Goal: Navigation & Orientation: Find specific page/section

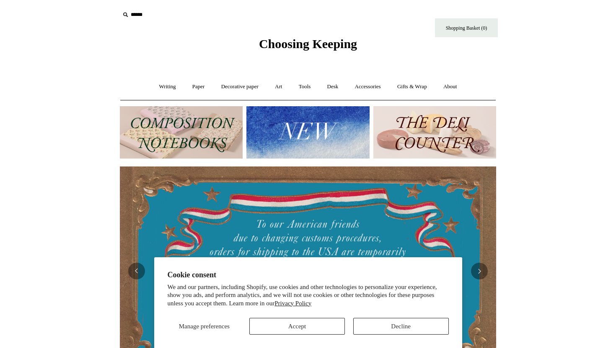
scroll to position [21, 0]
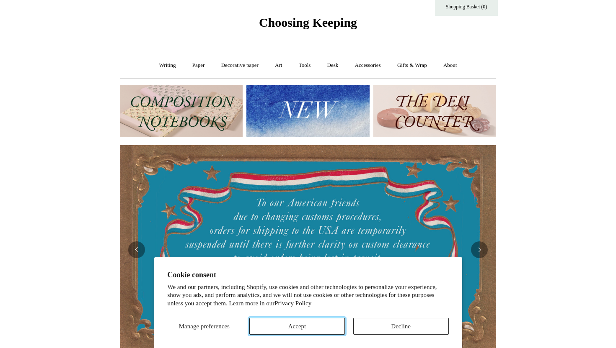
click at [321, 321] on button "Accept" at bounding box center [296, 326] width 95 height 17
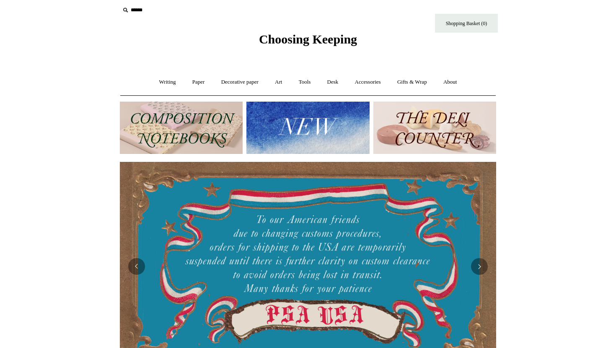
scroll to position [3, 0]
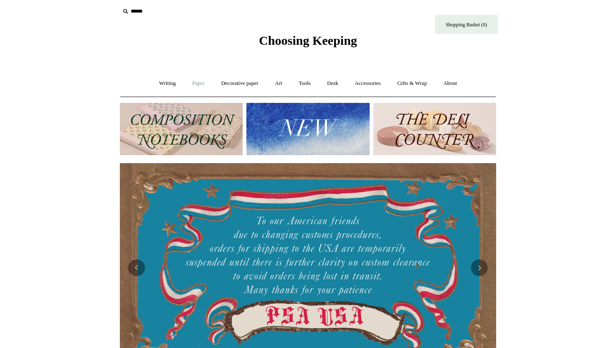
click at [193, 87] on link "Paper +" at bounding box center [199, 83] width 28 height 22
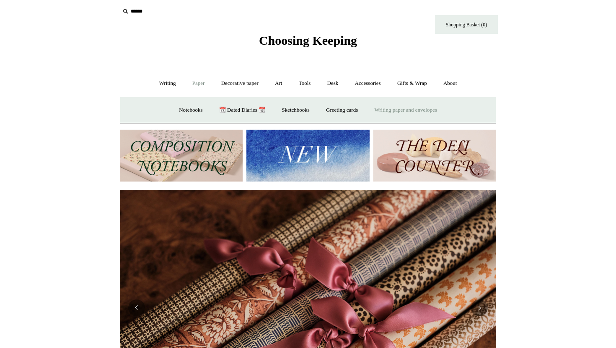
scroll to position [0, 752]
click at [387, 109] on link "Writing paper and envelopes +" at bounding box center [405, 110] width 77 height 22
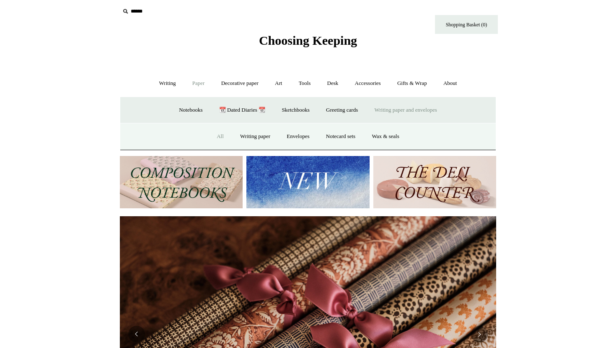
click at [215, 134] on link "All" at bounding box center [220, 137] width 22 height 22
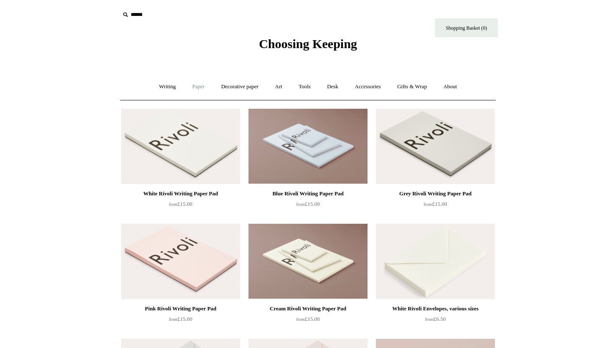
click at [189, 87] on link "Paper +" at bounding box center [199, 87] width 28 height 22
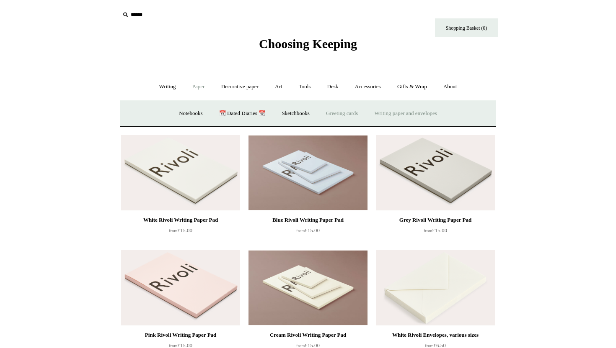
click at [331, 113] on link "Greeting cards +" at bounding box center [341, 114] width 47 height 22
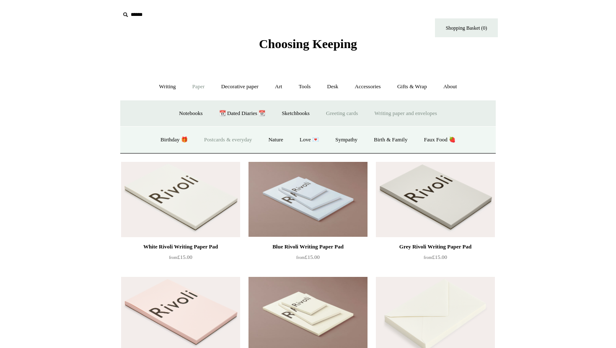
click at [219, 141] on link "Postcards & everyday" at bounding box center [227, 140] width 63 height 22
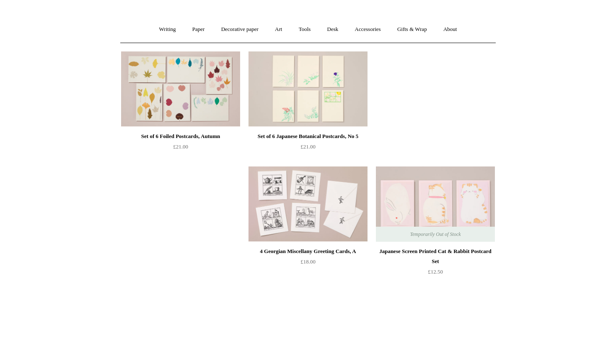
scroll to position [64, 0]
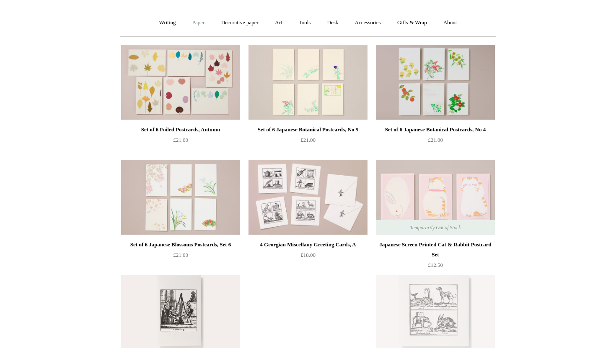
click at [185, 23] on link "Paper +" at bounding box center [199, 23] width 28 height 22
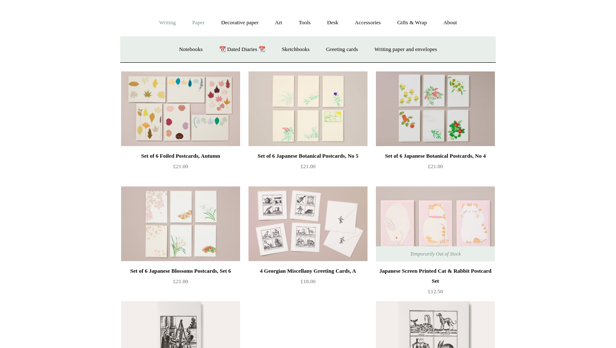
click at [160, 21] on link "Writing +" at bounding box center [168, 23] width 32 height 22
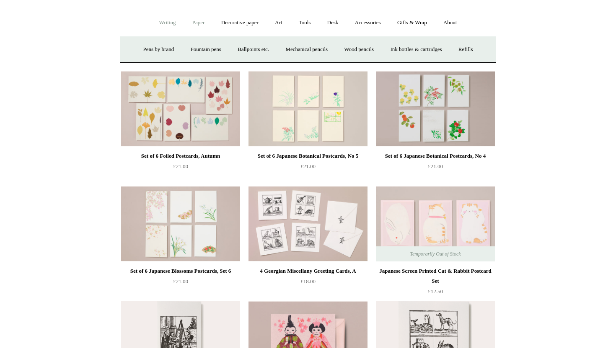
click at [185, 26] on link "Paper +" at bounding box center [199, 23] width 28 height 22
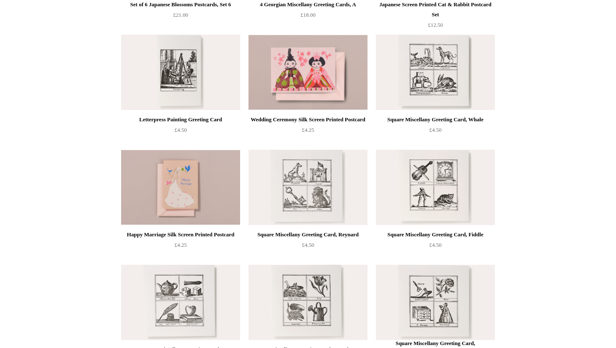
scroll to position [0, 0]
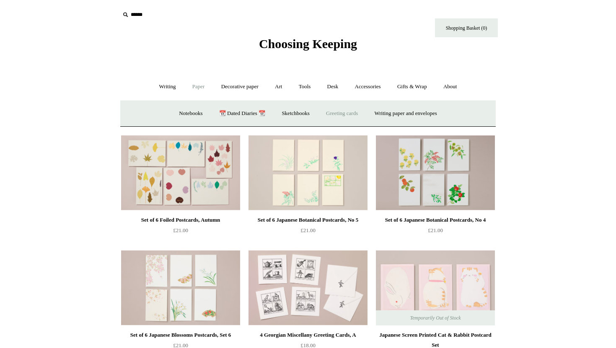
click at [348, 117] on link "Greeting cards +" at bounding box center [341, 114] width 47 height 22
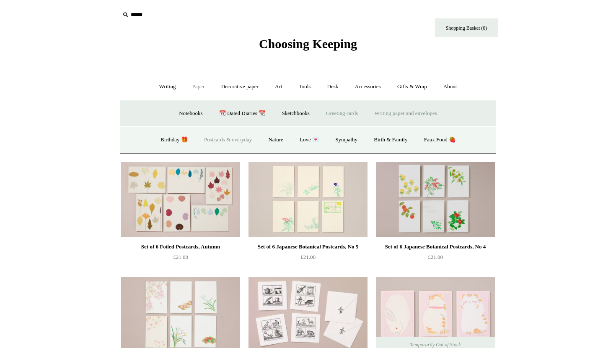
click at [393, 115] on link "Writing paper and envelopes +" at bounding box center [405, 114] width 77 height 22
click at [296, 140] on link "Envelopes" at bounding box center [298, 140] width 38 height 22
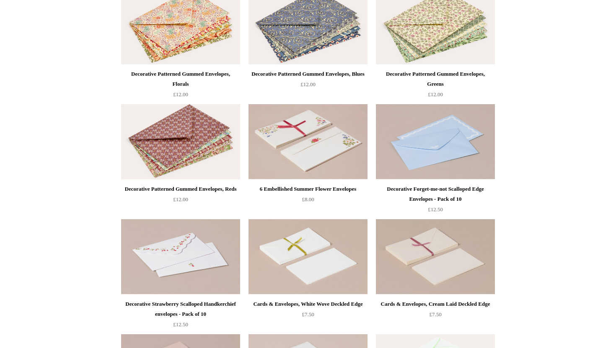
scroll to position [234, 0]
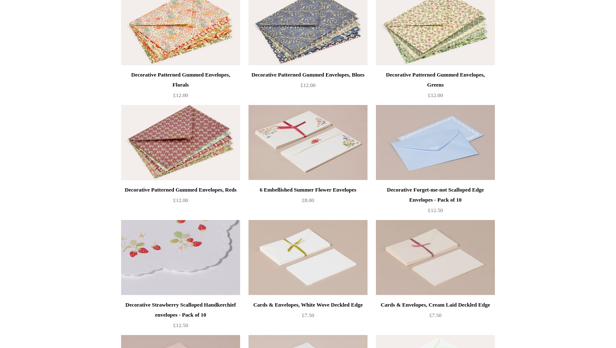
click at [162, 240] on img at bounding box center [180, 257] width 119 height 75
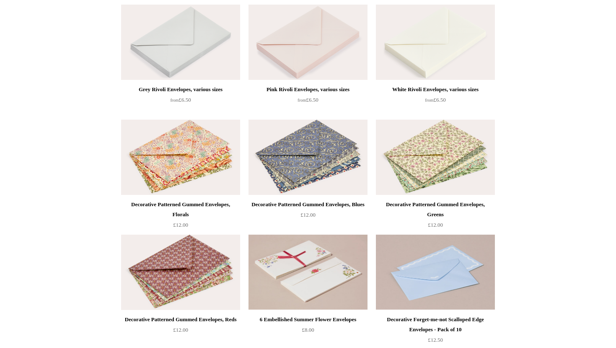
scroll to position [0, 0]
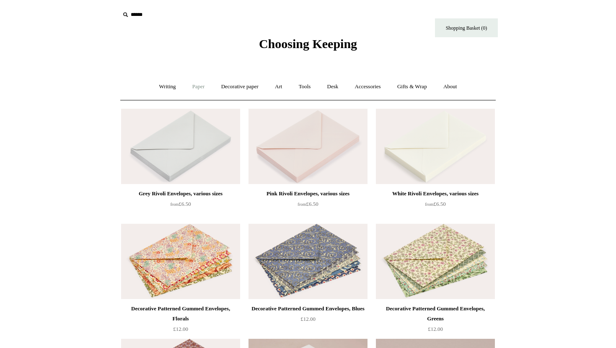
click at [200, 85] on link "Paper +" at bounding box center [199, 87] width 28 height 22
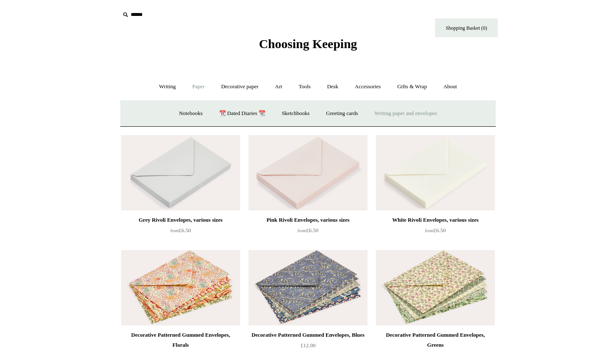
click at [387, 116] on link "Writing paper and envelopes +" at bounding box center [405, 114] width 77 height 22
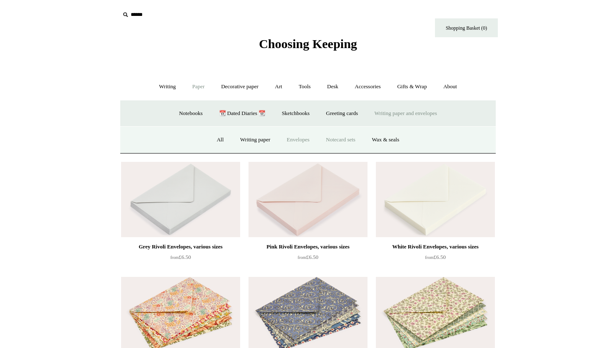
click at [348, 140] on link "Notecard sets" at bounding box center [340, 140] width 44 height 22
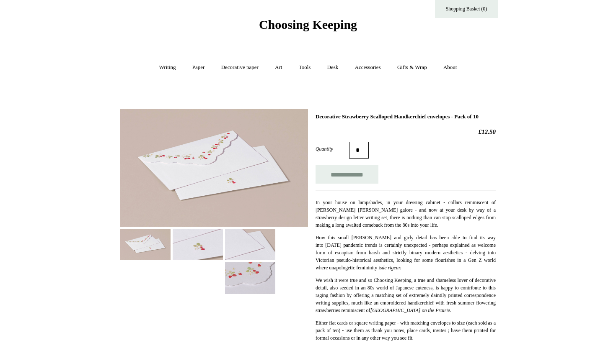
scroll to position [64, 0]
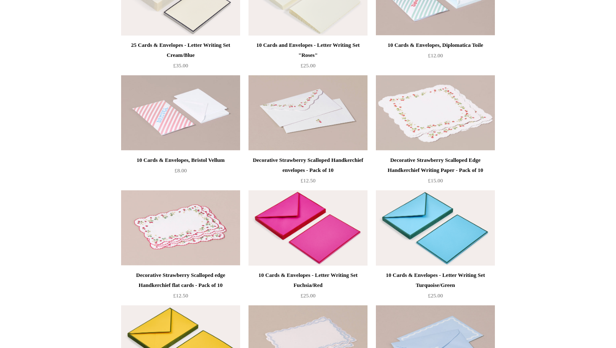
scroll to position [381, 0]
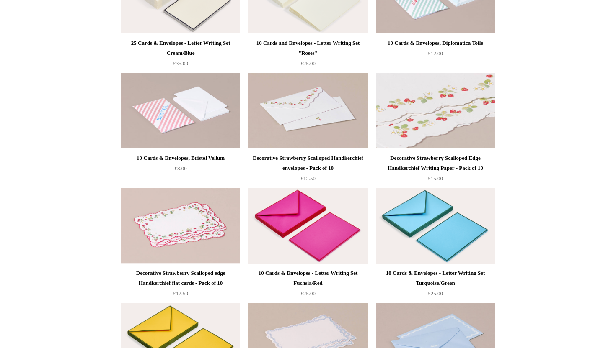
click at [429, 100] on img at bounding box center [435, 110] width 119 height 75
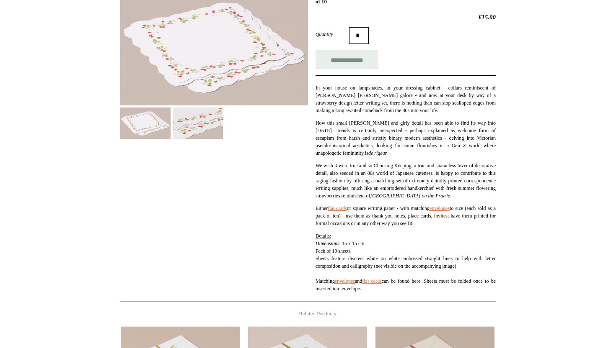
scroll to position [141, 0]
click at [191, 130] on img at bounding box center [198, 122] width 50 height 31
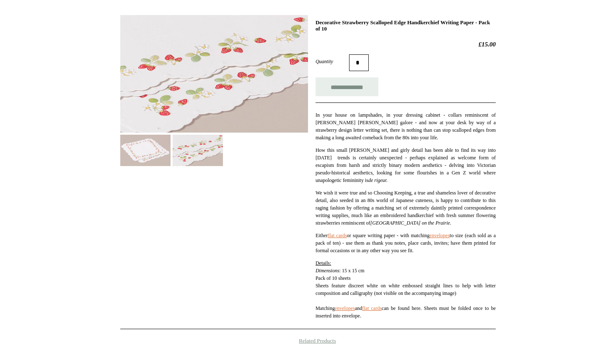
scroll to position [115, 0]
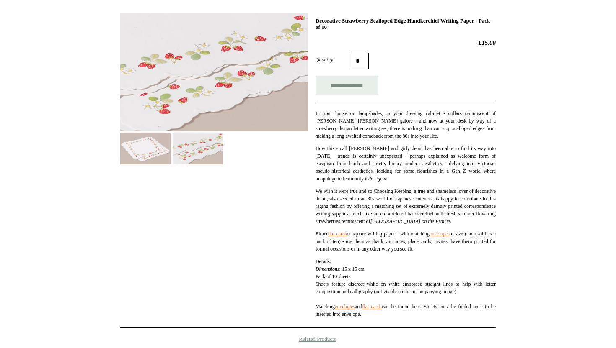
click at [449, 237] on link "envelopes" at bounding box center [439, 234] width 20 height 6
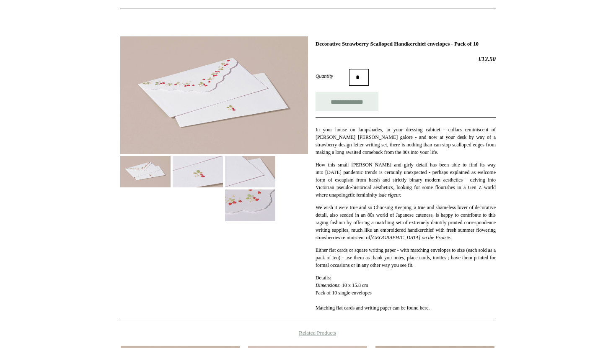
scroll to position [93, 0]
click at [198, 167] on img at bounding box center [198, 171] width 50 height 31
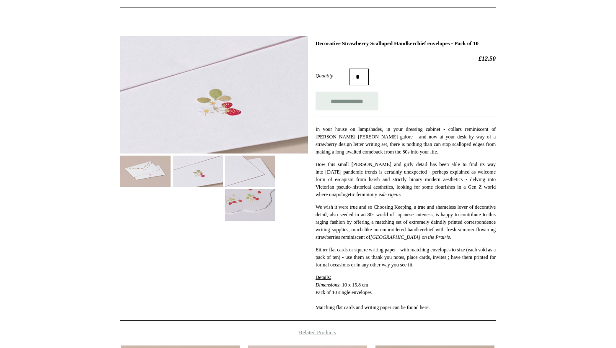
click at [252, 169] on img at bounding box center [250, 171] width 50 height 31
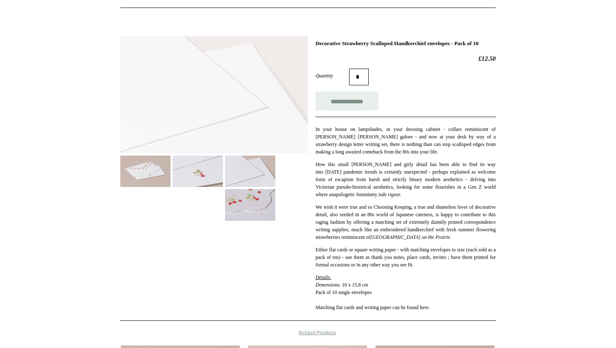
click at [253, 202] on img at bounding box center [250, 204] width 50 height 31
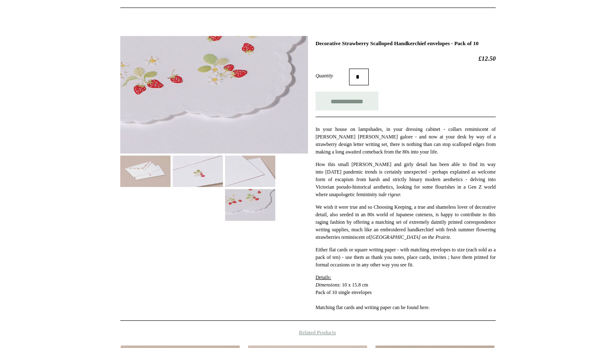
click at [139, 160] on img at bounding box center [145, 171] width 50 height 31
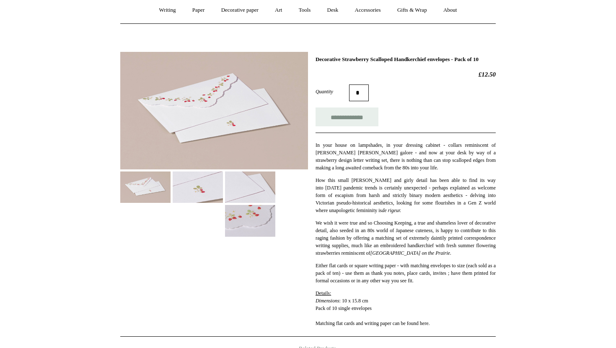
scroll to position [73, 0]
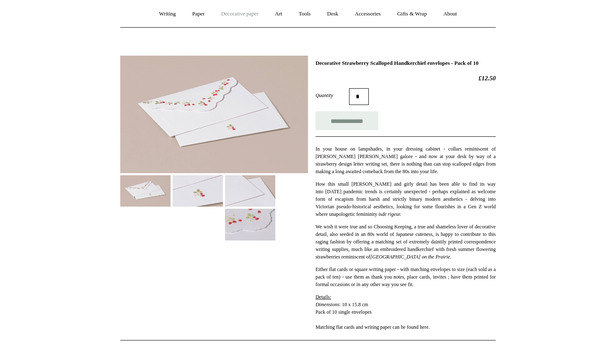
click at [234, 14] on link "Decorative paper +" at bounding box center [240, 14] width 52 height 22
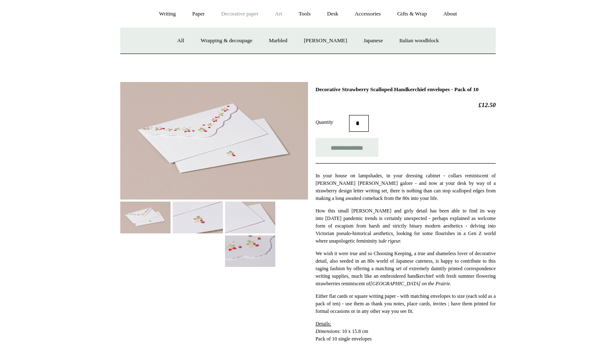
click at [280, 11] on link "Art +" at bounding box center [278, 14] width 22 height 22
click at [312, 11] on link "Tools +" at bounding box center [304, 14] width 27 height 22
click at [260, 39] on link "Scissors" at bounding box center [259, 41] width 33 height 22
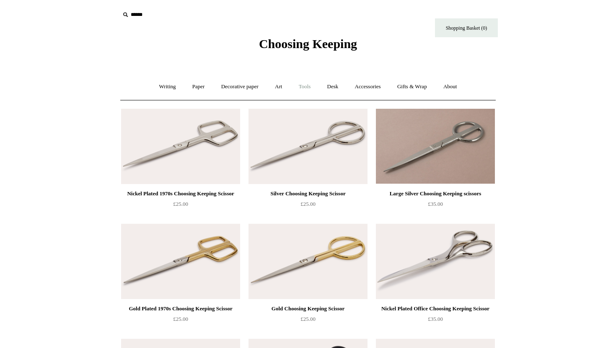
click at [303, 85] on link "Tools +" at bounding box center [304, 87] width 27 height 22
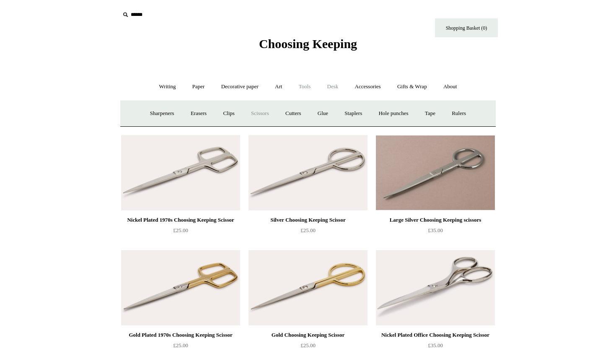
click at [335, 85] on link "Desk +" at bounding box center [333, 87] width 26 height 22
click at [298, 112] on link "Folders" at bounding box center [299, 114] width 31 height 22
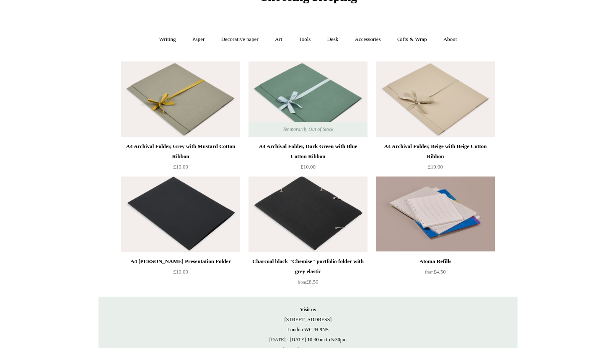
scroll to position [9, 0]
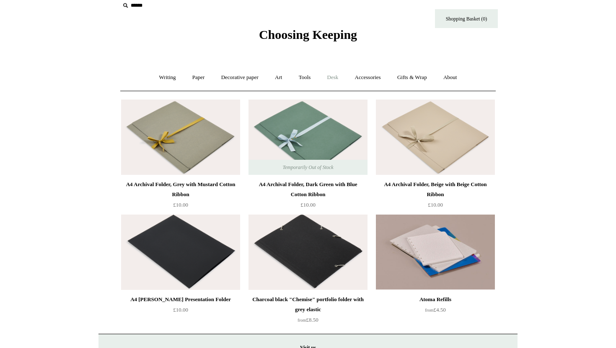
click at [331, 75] on link "Desk +" at bounding box center [333, 78] width 26 height 22
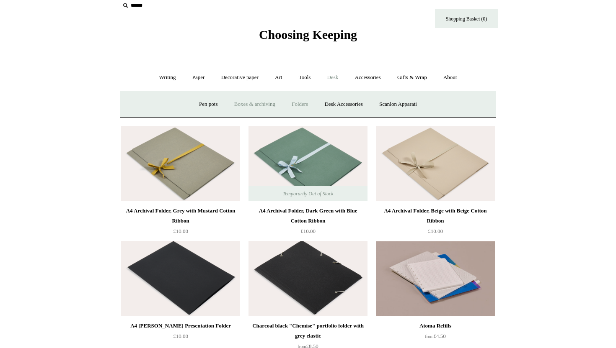
click at [259, 106] on link "Boxes & archiving" at bounding box center [255, 104] width 56 height 22
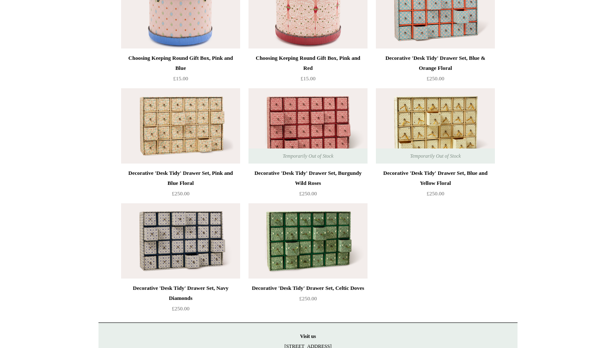
scroll to position [1167, 0]
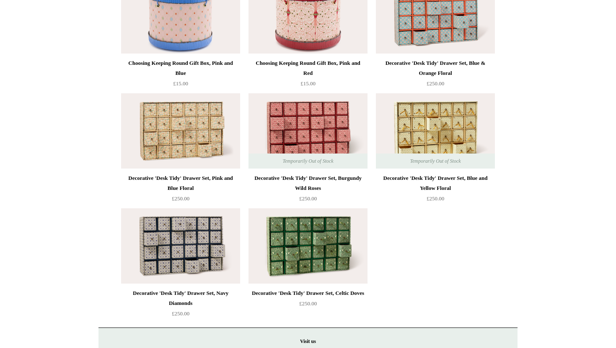
click at [339, 237] on img at bounding box center [307, 246] width 119 height 75
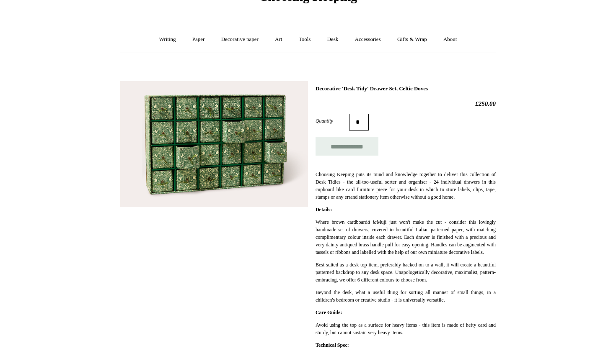
scroll to position [49, 0]
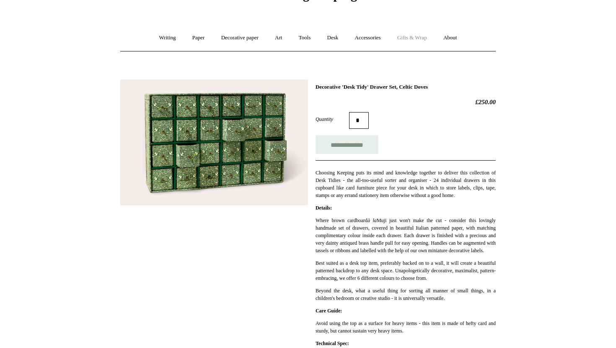
click at [418, 41] on link "Gifts & Wrap +" at bounding box center [411, 38] width 45 height 22
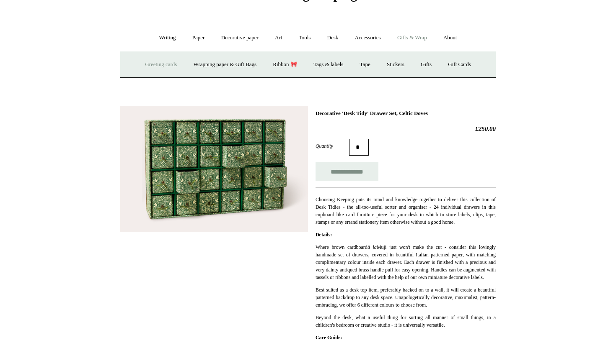
click at [161, 65] on link "Greeting cards +" at bounding box center [160, 65] width 47 height 22
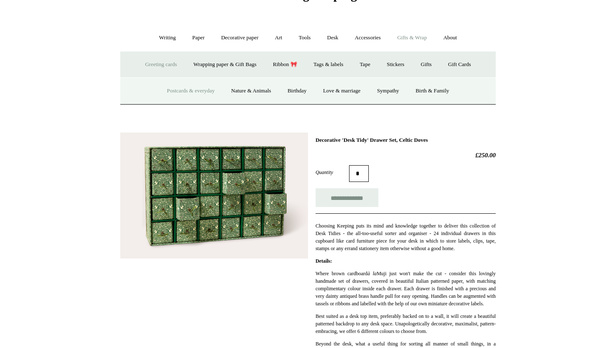
click at [184, 88] on link "Postcards & everyday" at bounding box center [190, 91] width 63 height 22
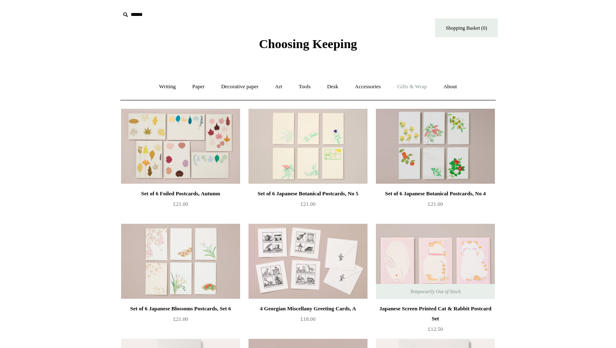
click at [415, 89] on link "Gifts & Wrap +" at bounding box center [411, 87] width 45 height 22
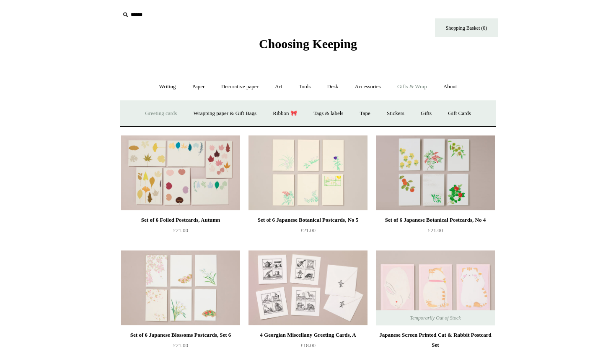
click at [170, 111] on link "Greeting cards +" at bounding box center [160, 114] width 47 height 22
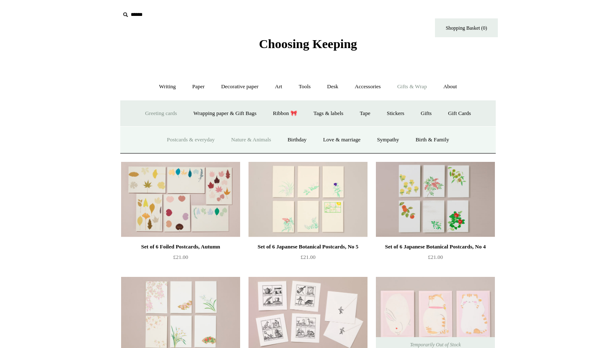
click at [267, 134] on link "Nature & Animals" at bounding box center [251, 140] width 55 height 22
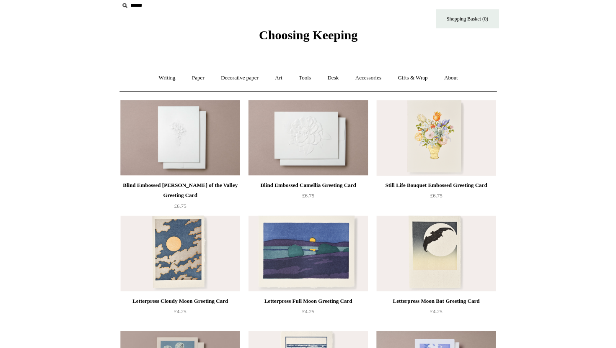
scroll to position [9, 0]
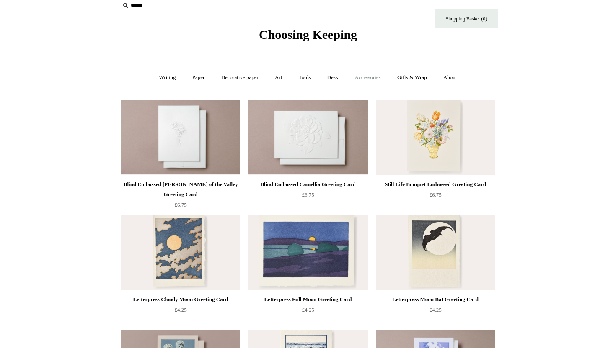
click at [363, 75] on link "Accessories +" at bounding box center [367, 78] width 41 height 22
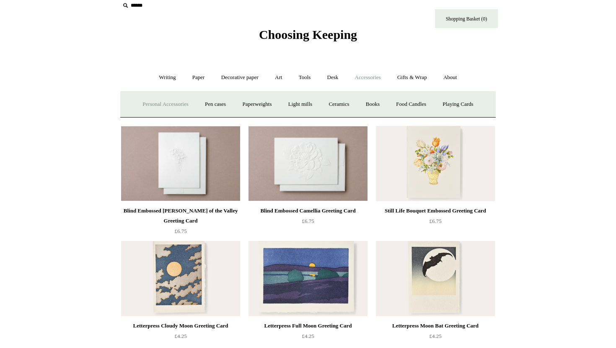
click at [147, 104] on link "Personal Accessories +" at bounding box center [165, 104] width 61 height 22
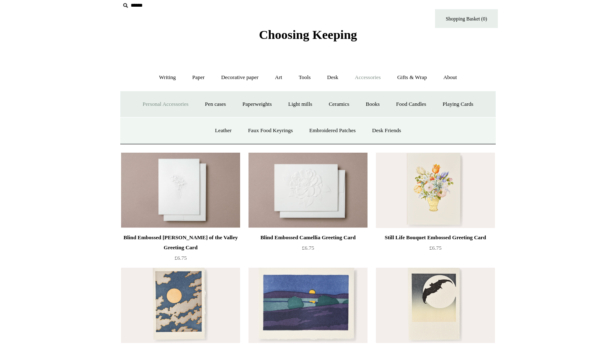
click at [151, 104] on link "Personal Accessories -" at bounding box center [165, 104] width 61 height 22
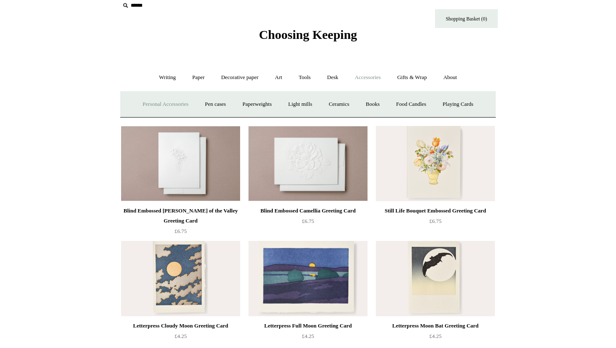
click at [152, 104] on link "Personal Accessories +" at bounding box center [165, 104] width 61 height 22
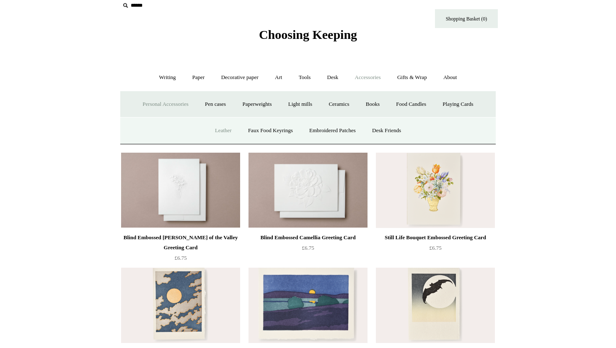
click at [217, 132] on link "Leather" at bounding box center [223, 131] width 32 height 22
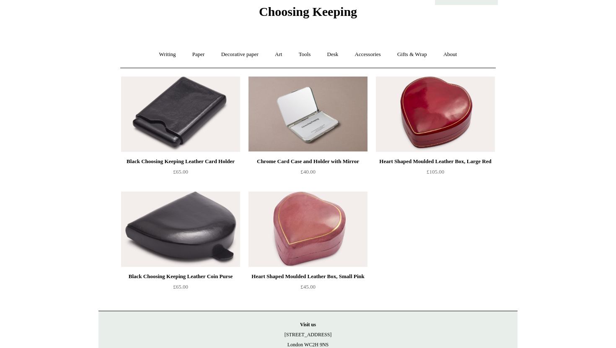
scroll to position [33, 0]
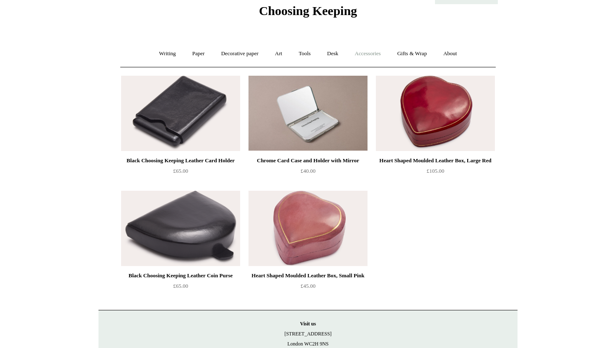
click at [382, 53] on link "Accessories +" at bounding box center [367, 54] width 41 height 22
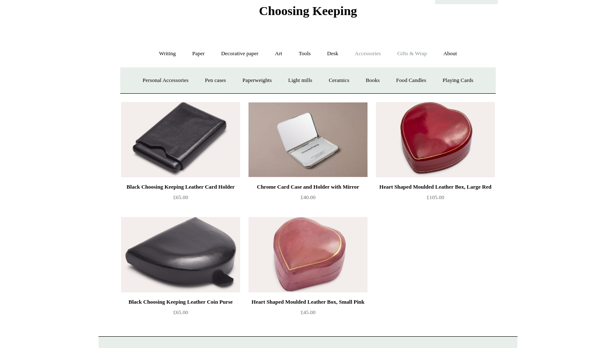
click at [415, 54] on link "Gifts & Wrap +" at bounding box center [411, 54] width 45 height 22
click at [269, 83] on link "Ribbon 🎀" at bounding box center [284, 81] width 39 height 22
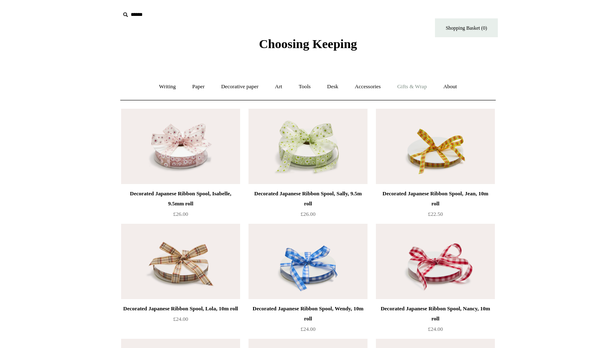
click at [417, 89] on link "Gifts & Wrap +" at bounding box center [411, 87] width 45 height 22
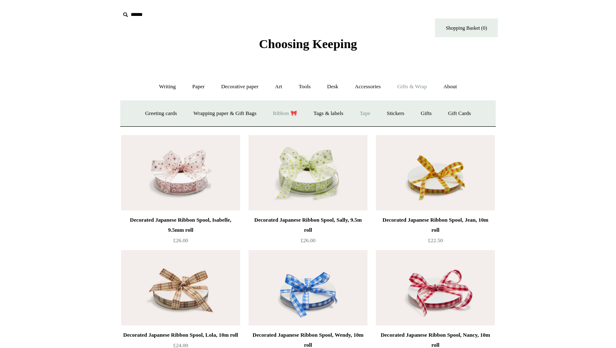
click at [375, 113] on link "Tape" at bounding box center [365, 114] width 26 height 22
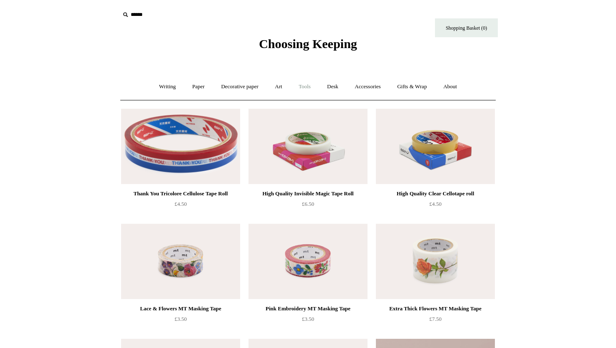
click at [312, 83] on link "Tools +" at bounding box center [304, 87] width 27 height 22
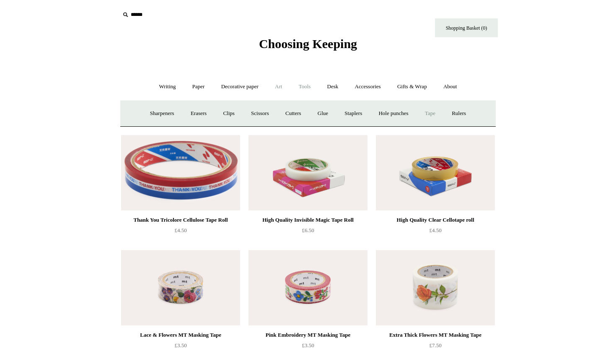
click at [278, 83] on link "Art +" at bounding box center [278, 87] width 22 height 22
click at [372, 83] on link "Accessories +" at bounding box center [367, 87] width 41 height 22
click at [406, 87] on link "Gifts & Wrap +" at bounding box center [411, 87] width 45 height 22
click at [195, 88] on link "Paper +" at bounding box center [199, 87] width 28 height 22
click at [229, 86] on link "Decorative paper +" at bounding box center [240, 87] width 52 height 22
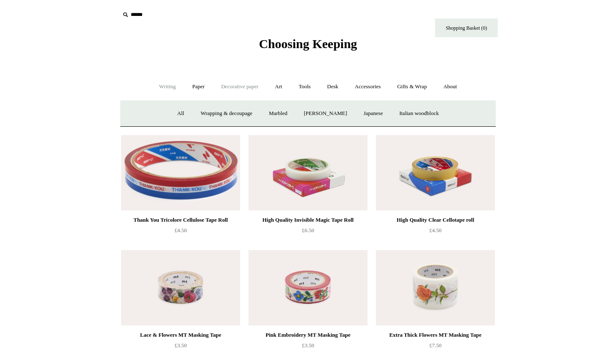
click at [155, 90] on link "Writing +" at bounding box center [168, 87] width 32 height 22
click at [144, 114] on link "Pens by brand +" at bounding box center [159, 114] width 46 height 22
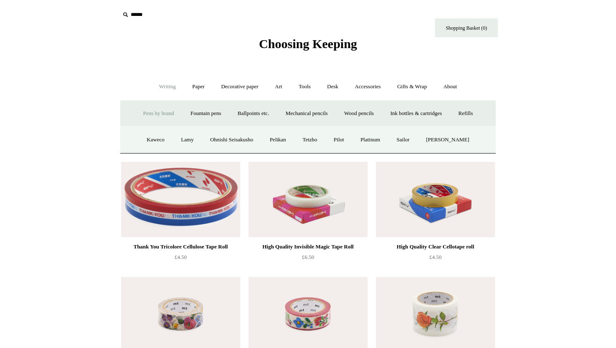
click at [160, 115] on link "Pens by brand -" at bounding box center [159, 114] width 46 height 22
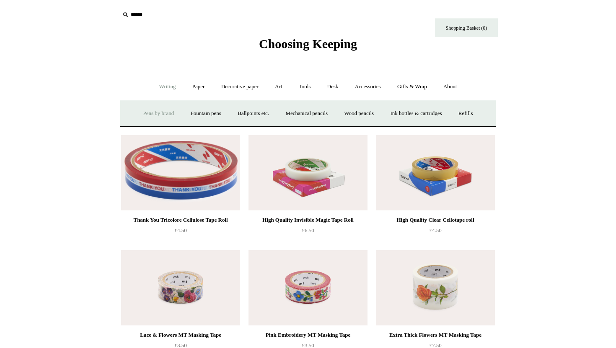
click at [160, 115] on link "Pens by brand +" at bounding box center [159, 114] width 46 height 22
